Goal: Understand process/instructions

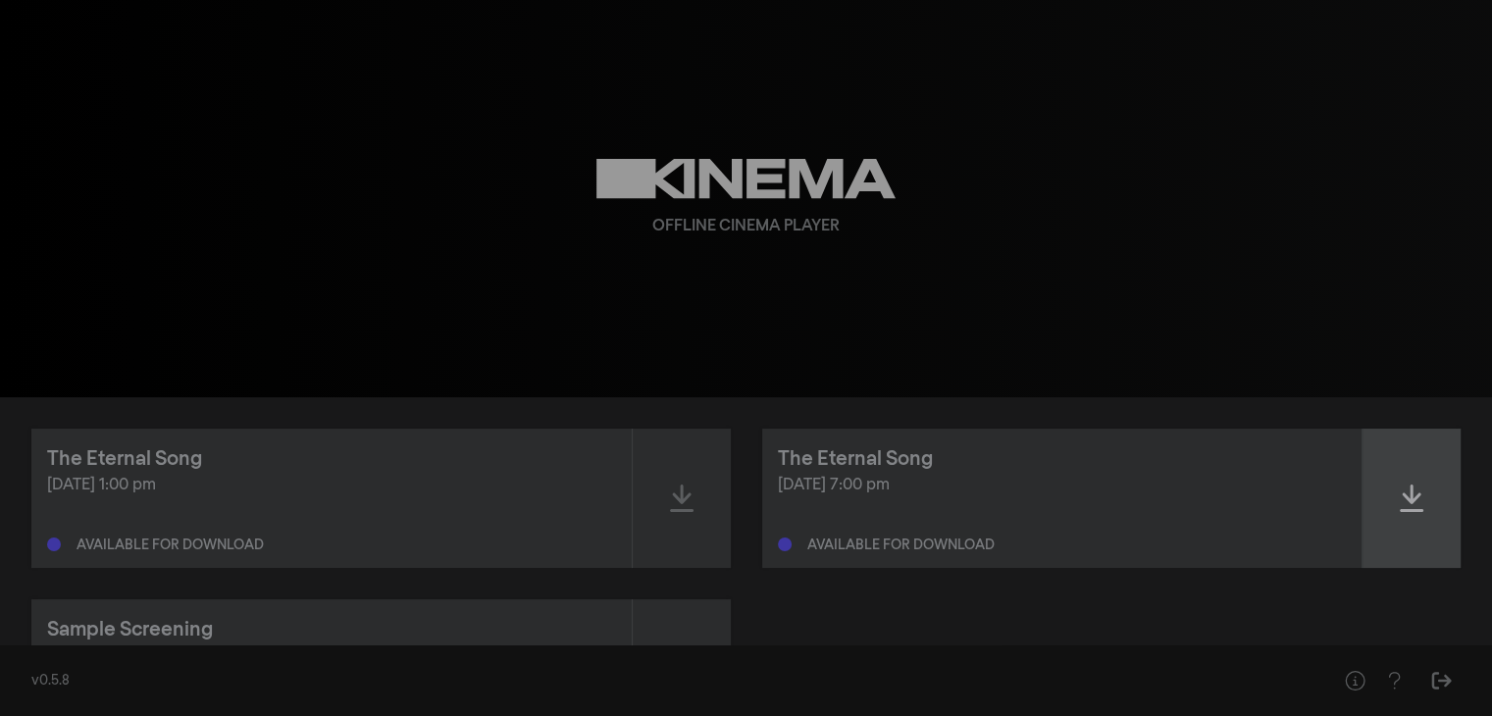
click at [1416, 503] on icon at bounding box center [1412, 498] width 24 height 31
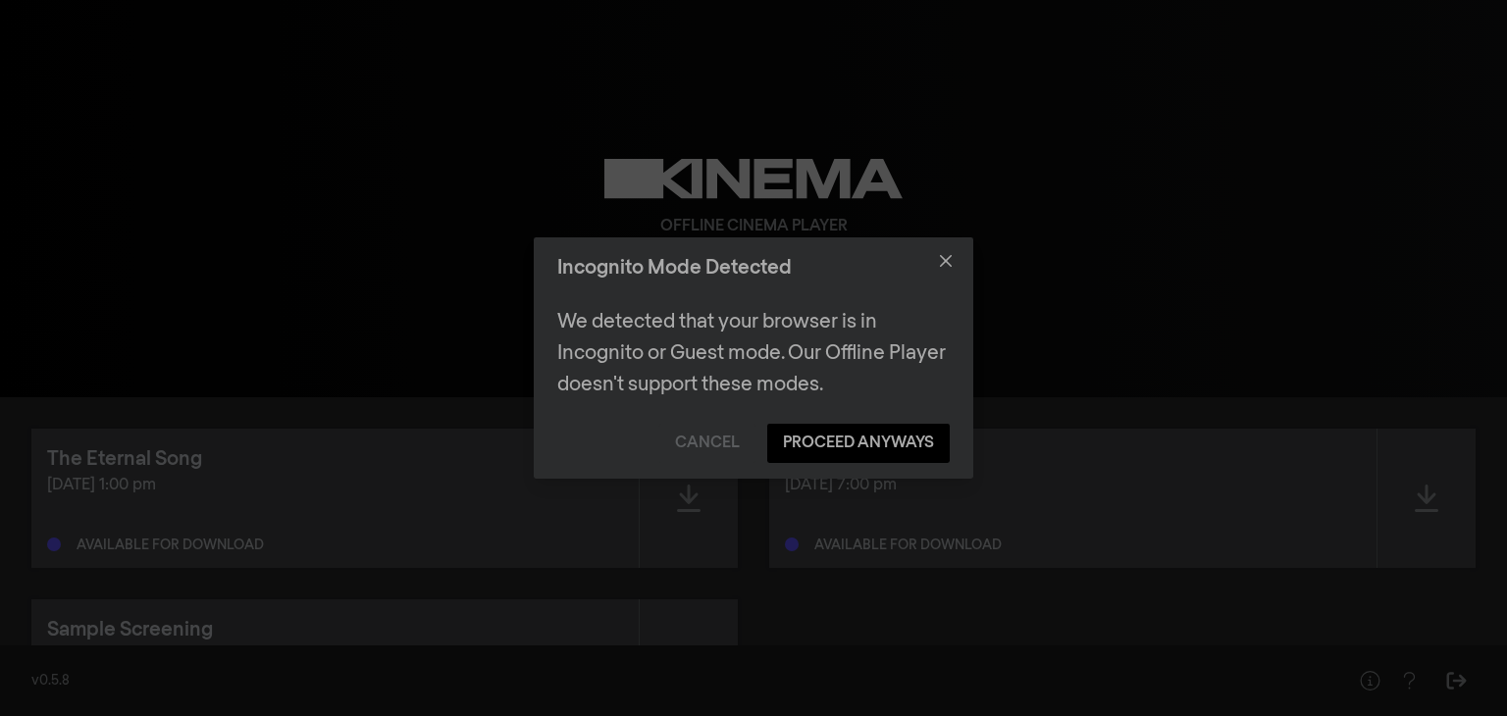
drag, startPoint x: 1079, startPoint y: 239, endPoint x: 1107, endPoint y: 168, distance: 76.7
click at [1107, 168] on div "Incognito Mode Detected We detected that your browser is in Incognito or Guest …" at bounding box center [753, 358] width 1507 height 716
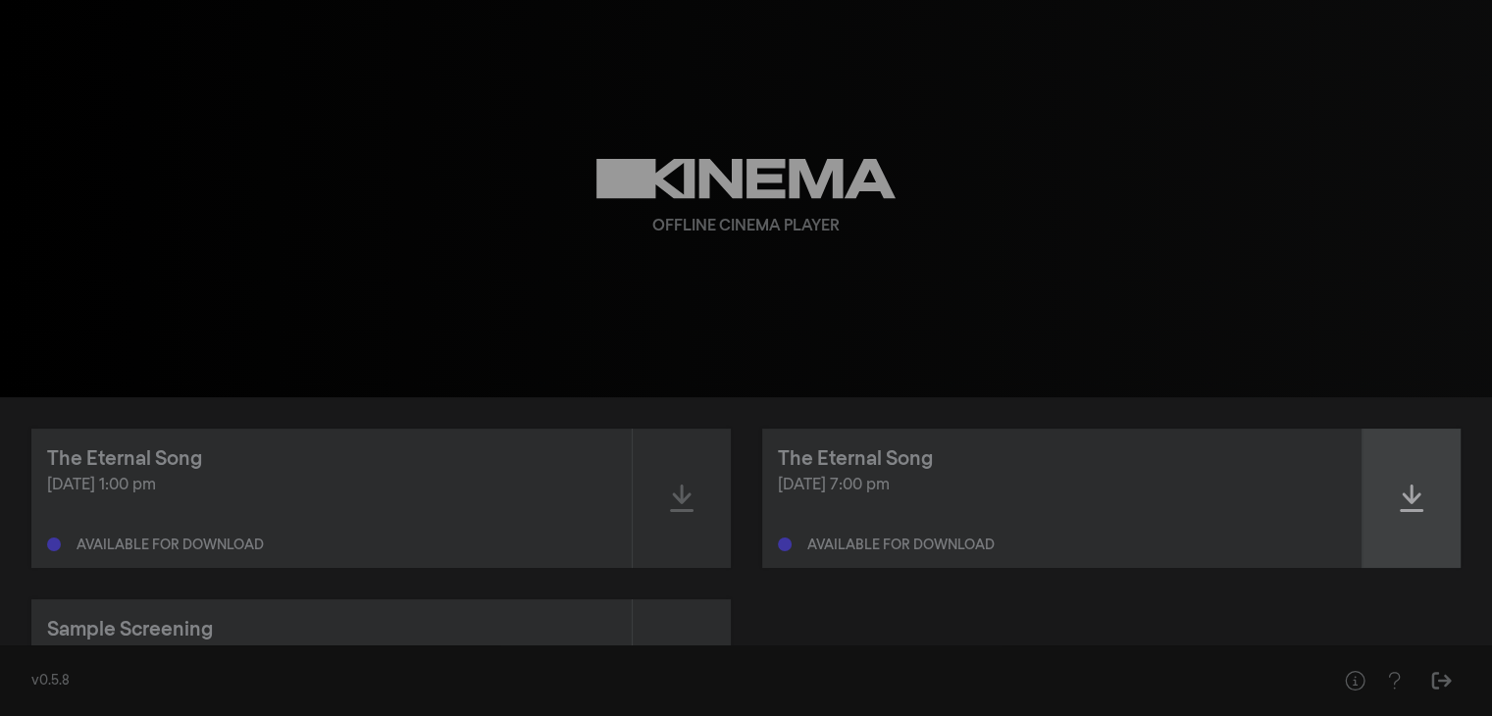
click at [1425, 501] on div at bounding box center [1412, 498] width 98 height 139
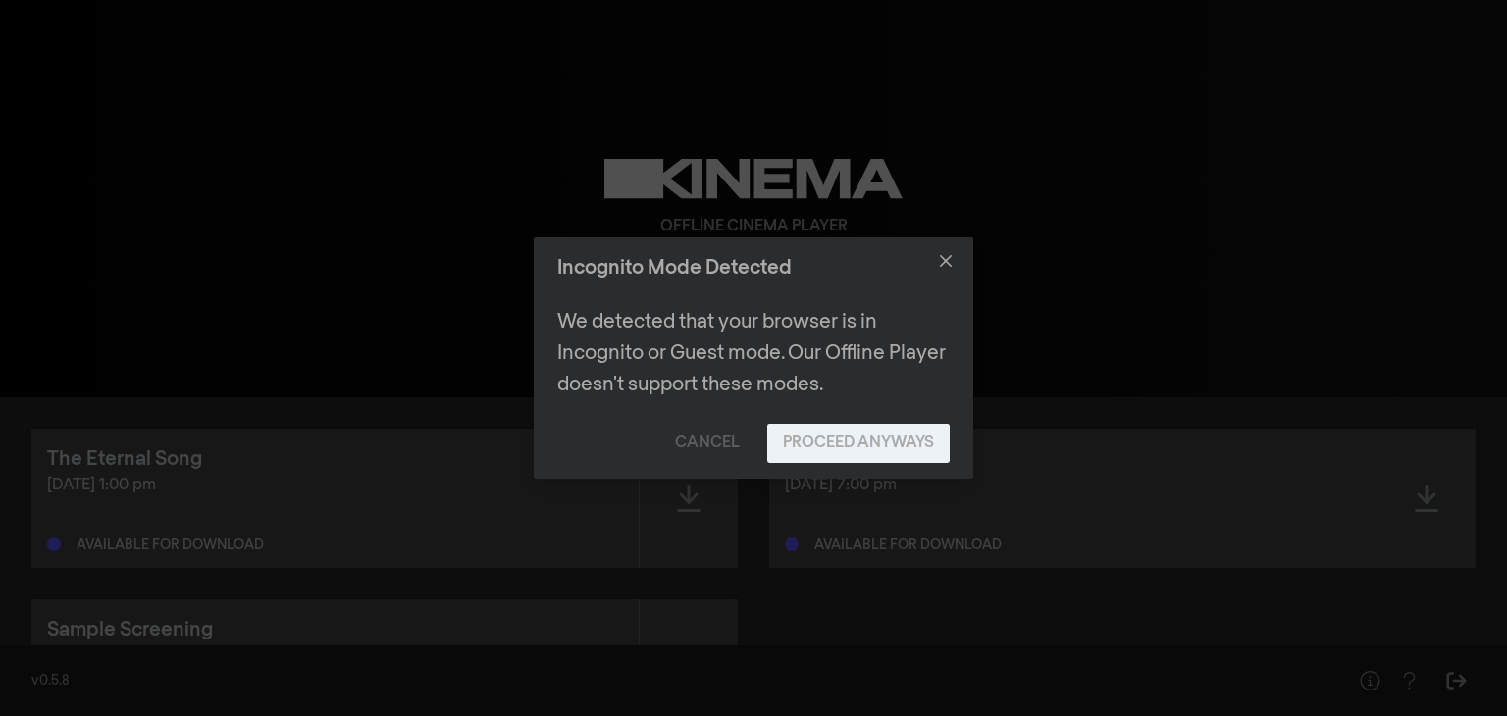
click at [867, 438] on button "Proceed Anyways" at bounding box center [858, 443] width 183 height 39
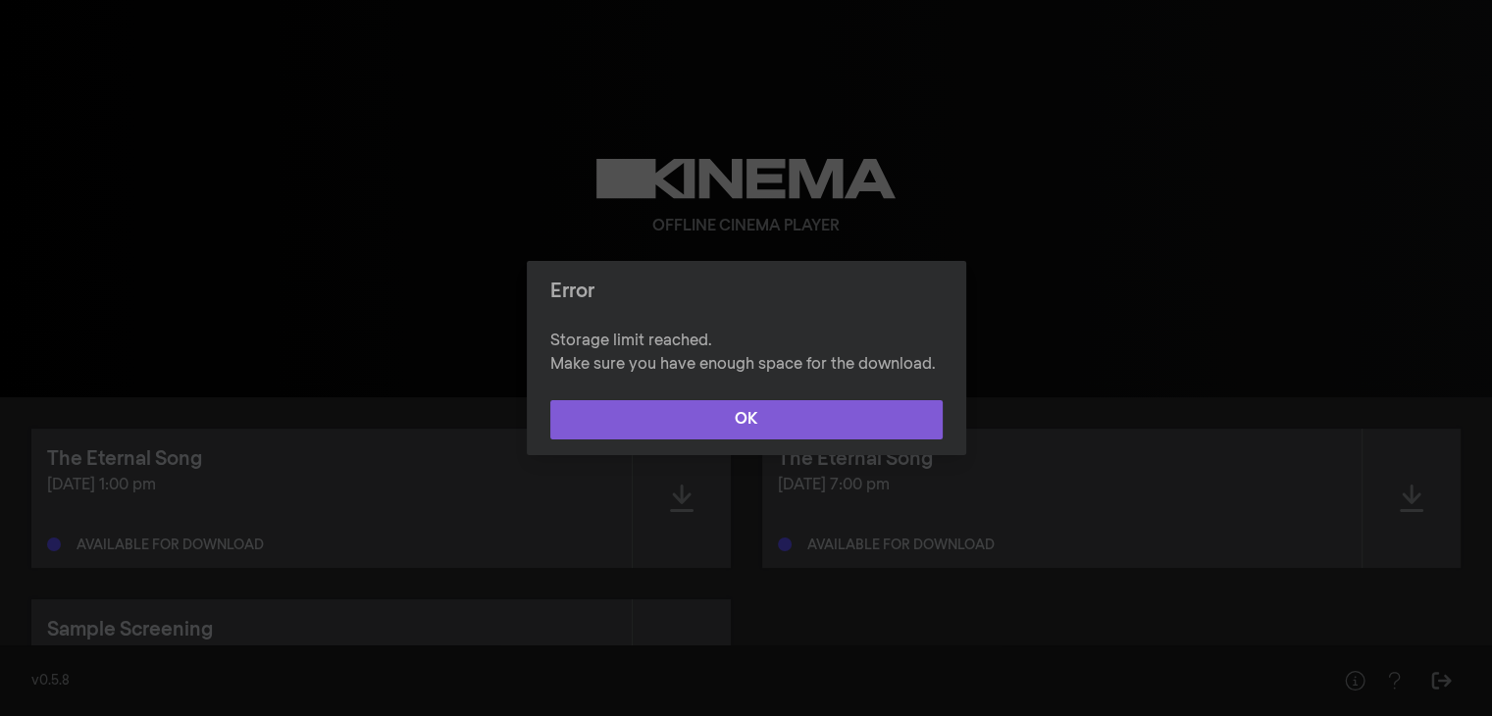
click at [863, 421] on button "OK" at bounding box center [746, 419] width 392 height 39
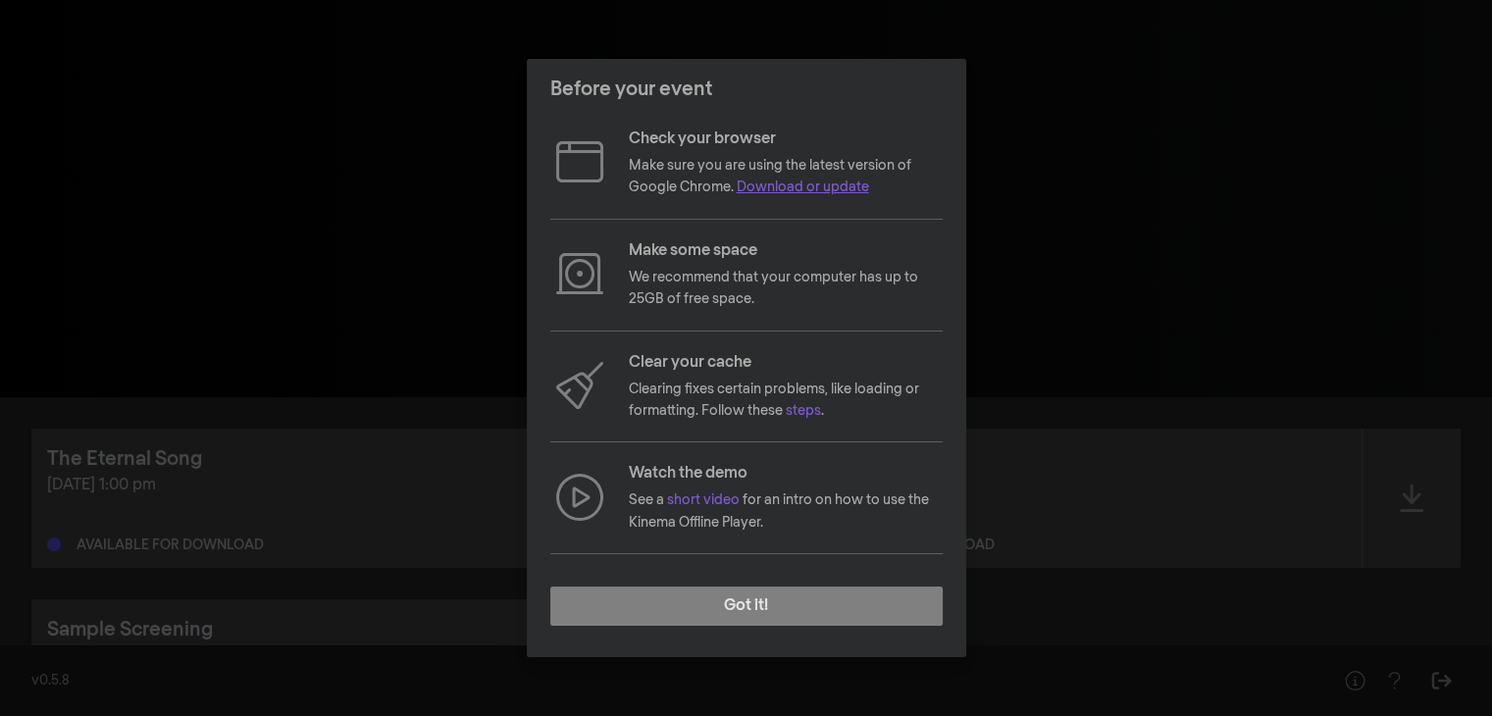
click at [801, 185] on link "Download or update" at bounding box center [803, 188] width 132 height 14
click at [790, 185] on link "Download or update" at bounding box center [803, 188] width 132 height 14
click at [801, 413] on link "steps" at bounding box center [803, 411] width 35 height 14
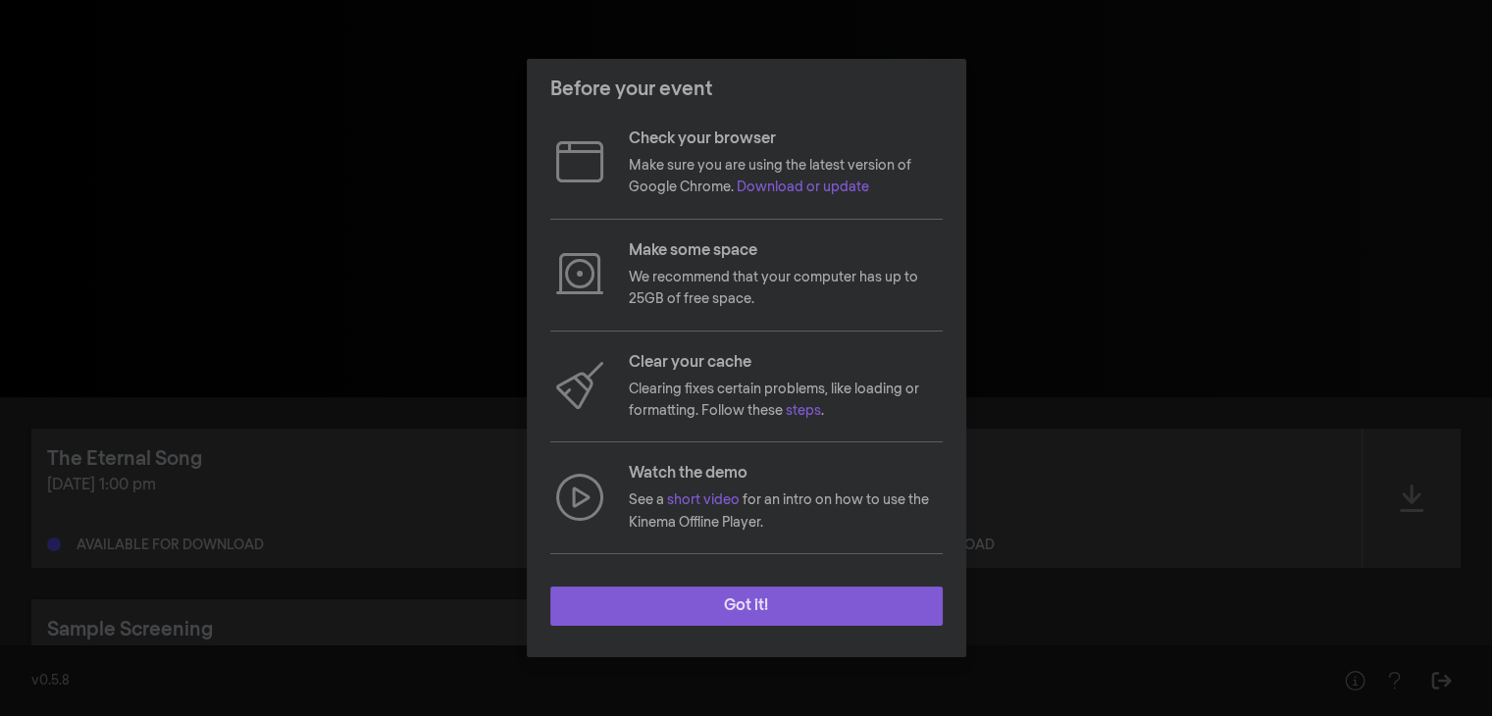
click at [779, 609] on button "Got it!" at bounding box center [746, 606] width 392 height 39
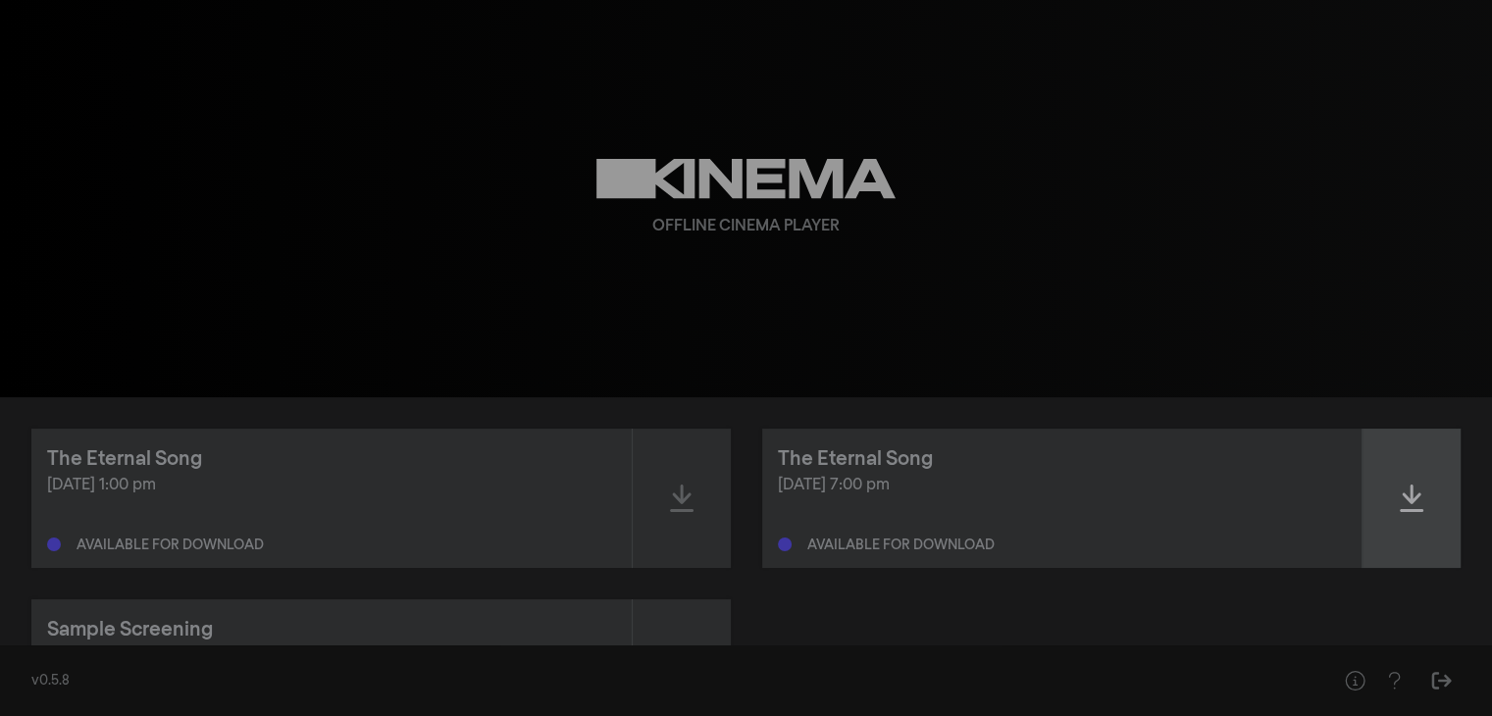
click at [1404, 499] on icon at bounding box center [1412, 498] width 24 height 31
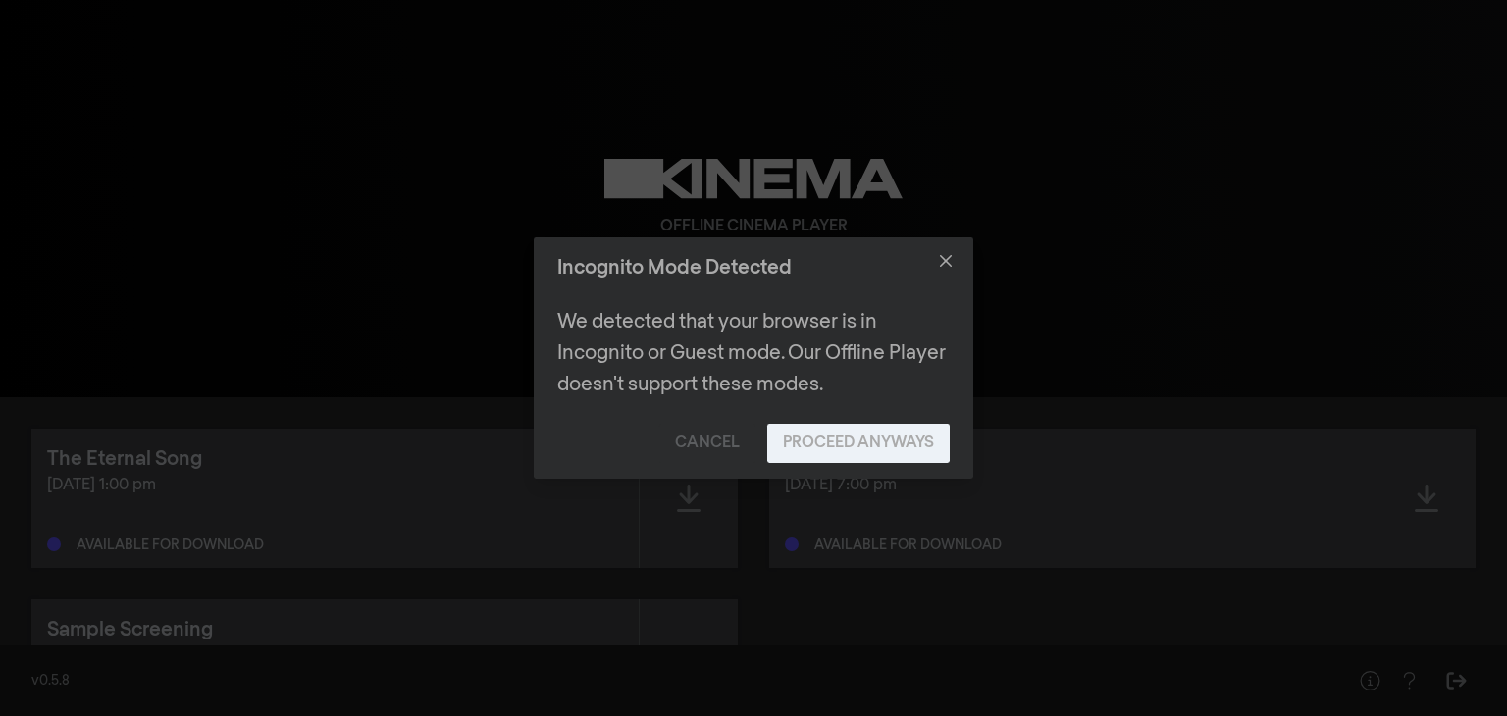
click at [889, 436] on button "Proceed Anyways" at bounding box center [858, 443] width 183 height 39
